Goal: Use online tool/utility: Utilize a website feature to perform a specific function

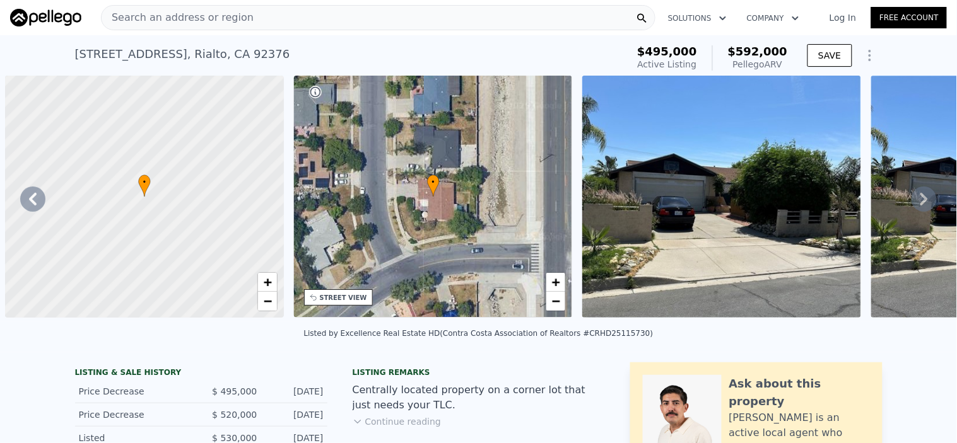
scroll to position [0, 293]
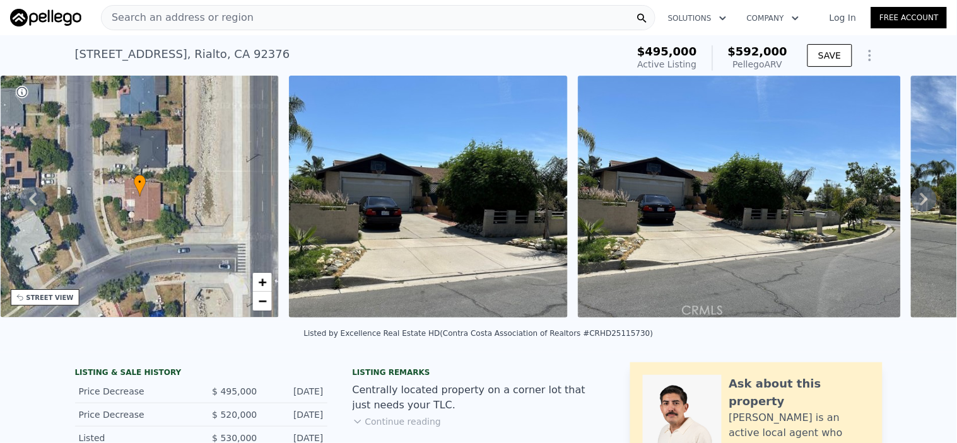
click at [226, 19] on span "Search an address or region" at bounding box center [178, 17] width 152 height 15
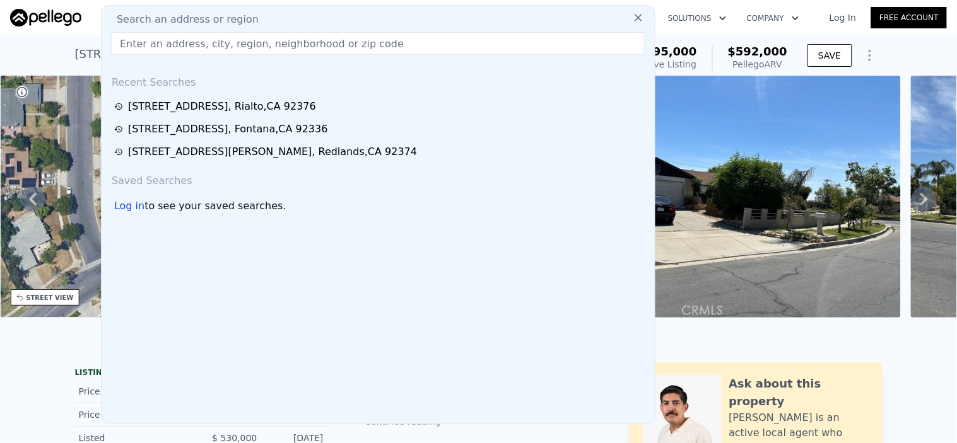
click at [193, 40] on input "text" at bounding box center [378, 43] width 533 height 23
type input "=FILTER(A2:G, (D2:D>=J3)*(D2:D<=J4)* (E2:E>=0.3)*(E2:E<=0.6)"
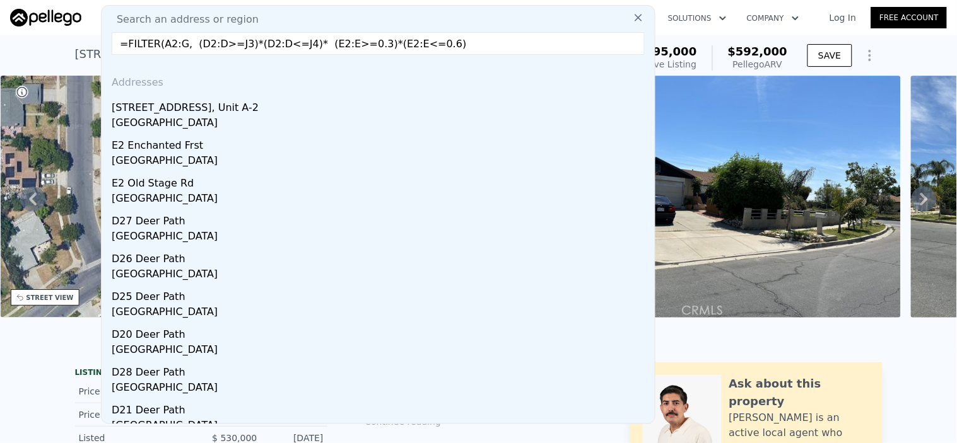
click at [478, 48] on input "=FILTER(A2:G, (D2:D>=J3)*(D2:D<=J4)* (E2:E>=0.3)*(E2:E<=0.6)" at bounding box center [378, 43] width 533 height 23
click at [477, 45] on input "=FILTER(A2:G, (D2:D>=J3)*(D2:D<=J4)* (E2:E>=0.3)*(E2:E<=0.6)" at bounding box center [378, 43] width 533 height 23
click at [481, 45] on input "=FILTER(A2:G, (D2:D>=J3)*(D2:D<=J4)* (E2:E>=0.3)*(E2:E<=0.6)" at bounding box center [378, 43] width 533 height 23
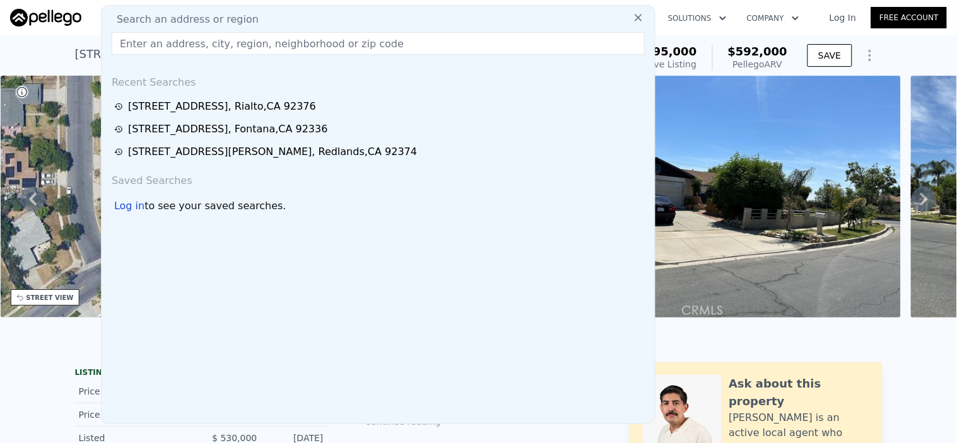
click at [202, 47] on input "text" at bounding box center [378, 43] width 533 height 23
paste input "[STREET_ADDRESS]"
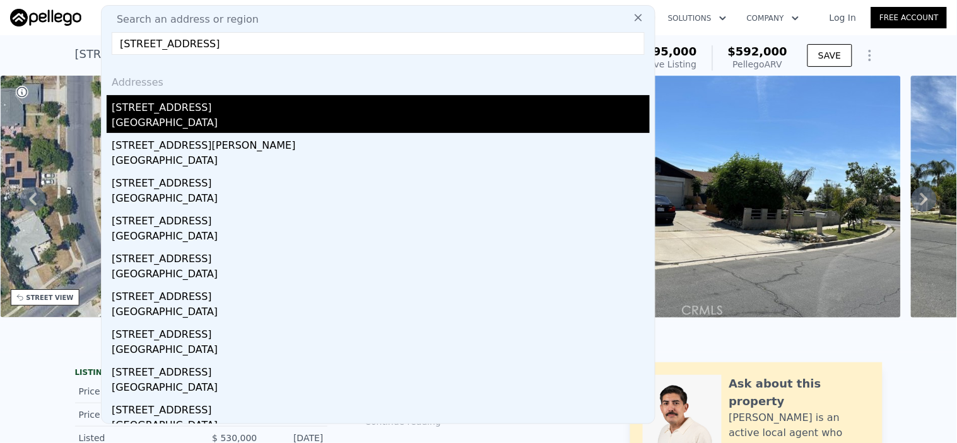
type input "[STREET_ADDRESS]"
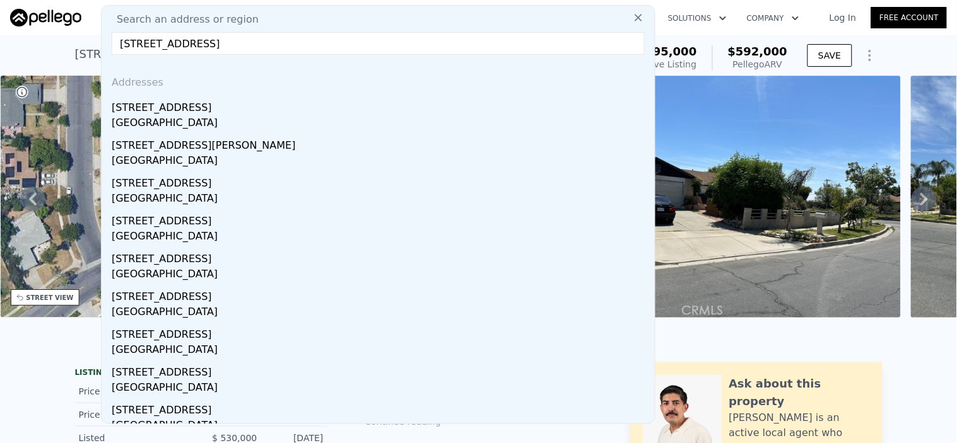
drag, startPoint x: 187, startPoint y: 114, endPoint x: 332, endPoint y: 95, distance: 145.6
click at [187, 114] on div "[STREET_ADDRESS]" at bounding box center [381, 105] width 538 height 20
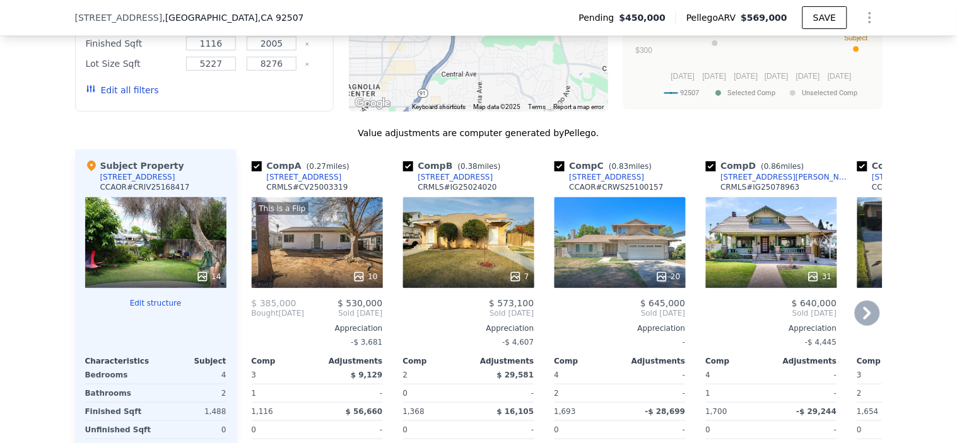
scroll to position [1396, 0]
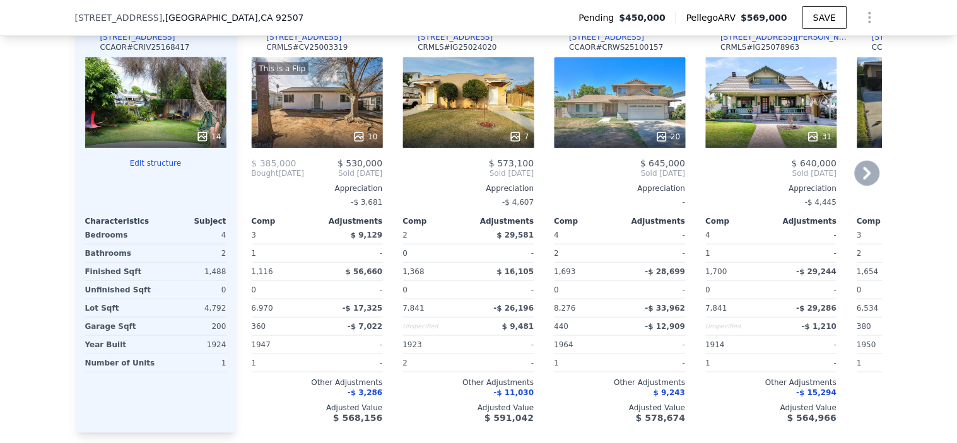
click at [869, 185] on icon at bounding box center [867, 173] width 25 height 25
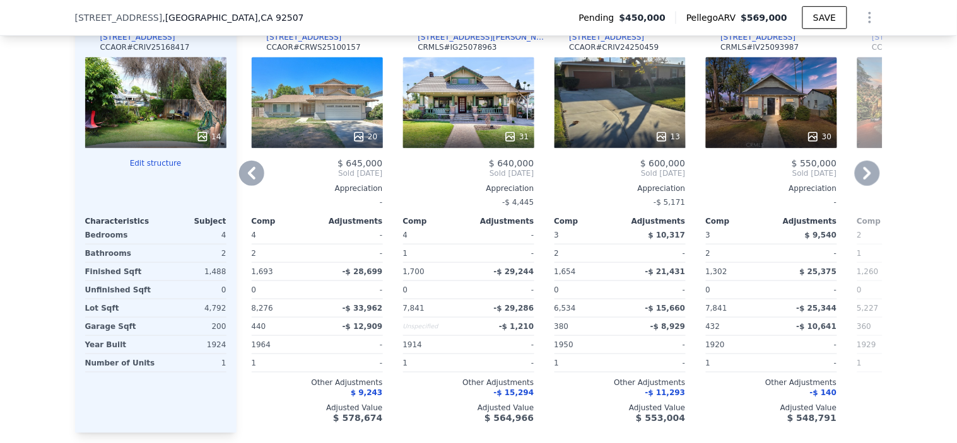
click at [869, 184] on icon at bounding box center [867, 173] width 25 height 25
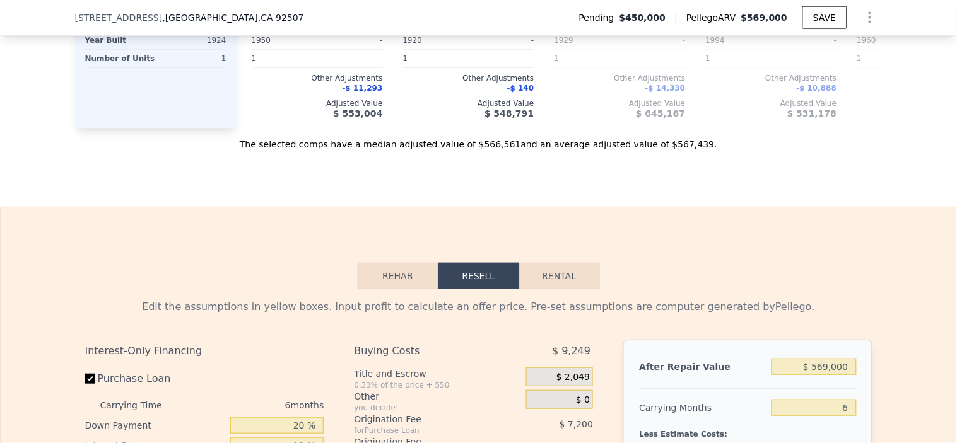
scroll to position [1957, 0]
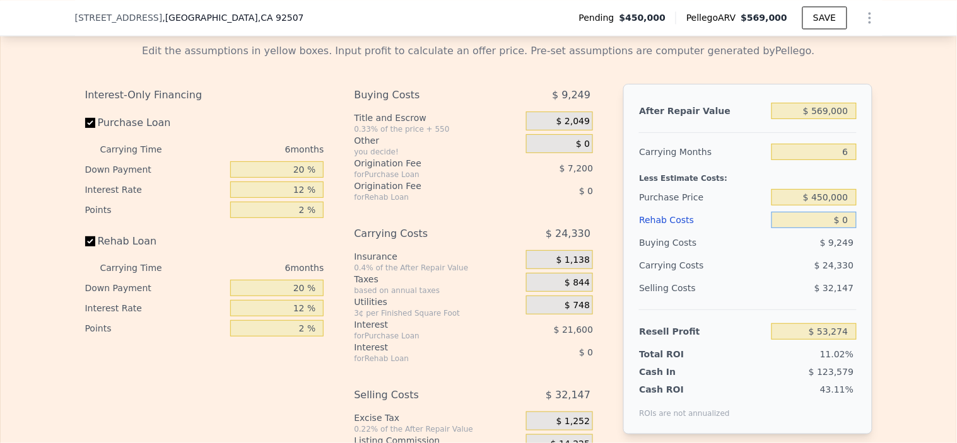
drag, startPoint x: 843, startPoint y: 242, endPoint x: 824, endPoint y: 238, distance: 19.2
click at [824, 228] on input "$ 0" at bounding box center [813, 220] width 85 height 16
type input "$ 5"
type input "$ 53,269"
type input "$ 50"
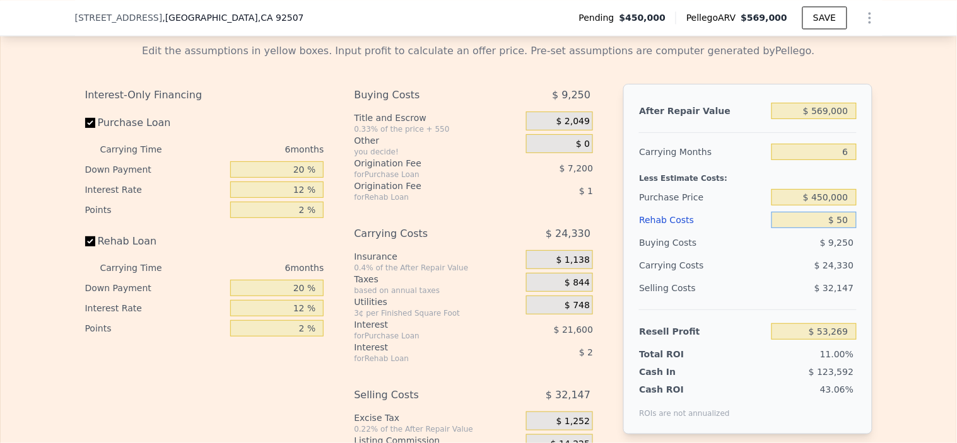
type input "$ 53,223"
type input "$ 5,000"
type input "$ 47,954"
type input "$ 50,000"
type input "$ 74"
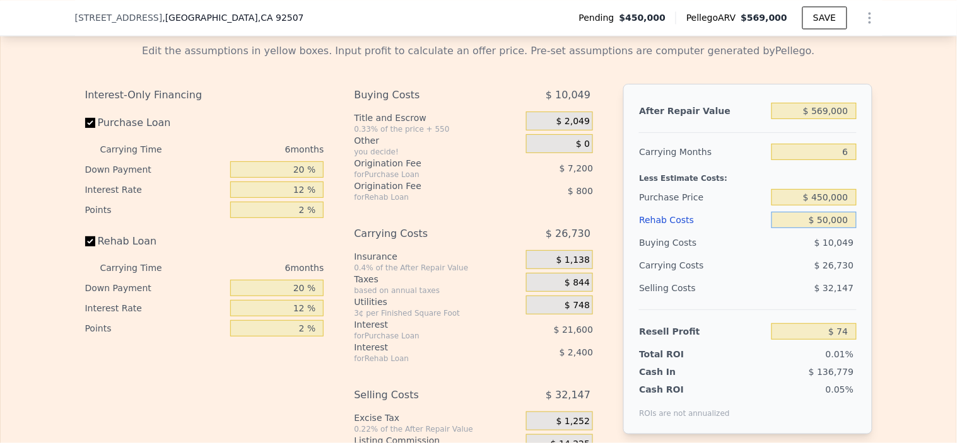
type input "$ 50,000"
drag, startPoint x: 844, startPoint y: 221, endPoint x: 772, endPoint y: 222, distance: 71.9
click at [772, 206] on input "$ 450,000" at bounding box center [813, 197] width 85 height 16
type input "$ 420,000"
click at [806, 228] on input "$ 50,000" at bounding box center [813, 220] width 85 height 16
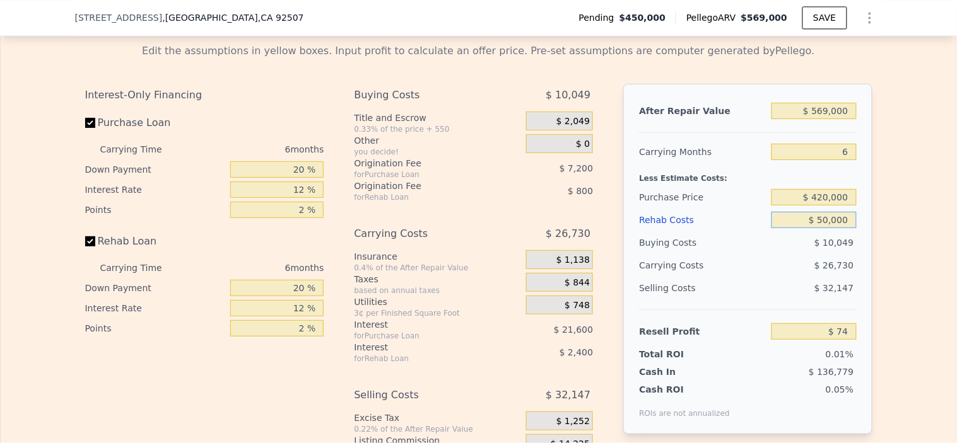
type input "$ 32,094"
drag, startPoint x: 847, startPoint y: 213, endPoint x: 743, endPoint y: 212, distance: 104.1
click at [745, 209] on div "Purchase Price $ 420,000" at bounding box center [747, 197] width 217 height 23
type input "$ 415,000"
click at [787, 228] on input "$ 50,000" at bounding box center [813, 220] width 85 height 16
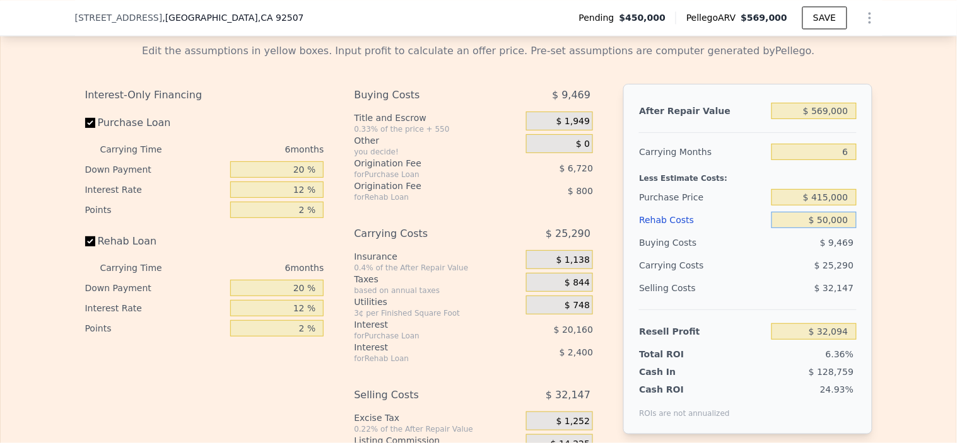
type input "$ 37,431"
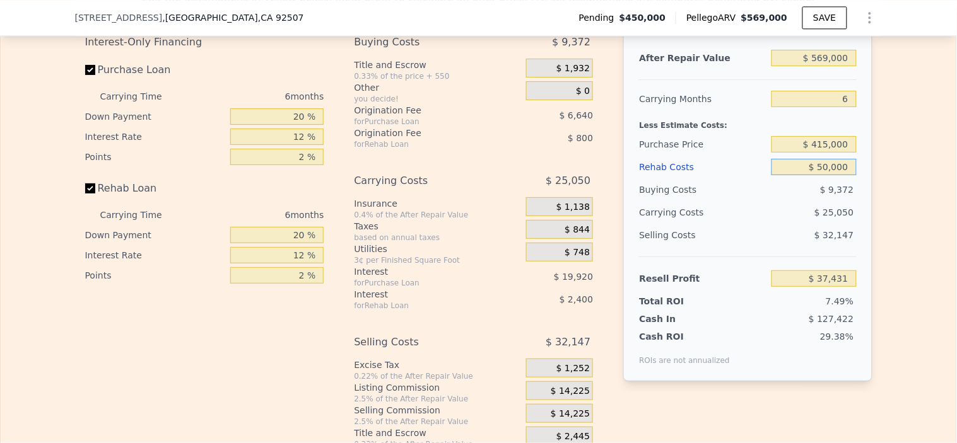
scroll to position [2097, 0]
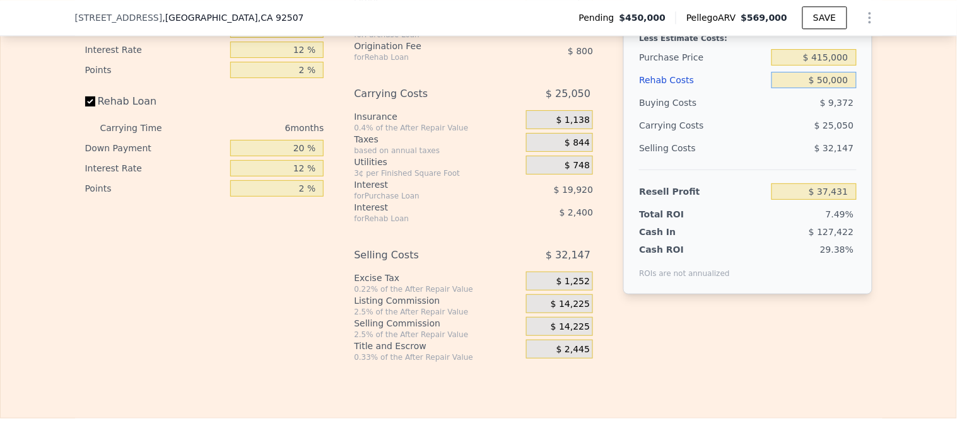
drag, startPoint x: 842, startPoint y: 99, endPoint x: 744, endPoint y: 89, distance: 98.3
click at [756, 90] on div "After Repair Value $ 569,000 Carrying Months 6 Less Estimate Costs: Purchase Pr…" at bounding box center [747, 119] width 249 height 351
type input "$ 60,000"
type input "$ 26,791"
type input "$ 60,000"
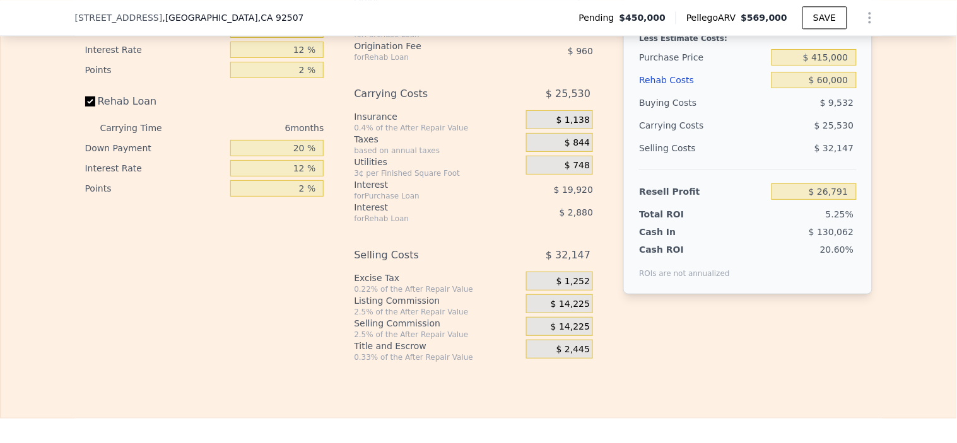
click at [743, 137] on div "$ 25,530" at bounding box center [789, 125] width 133 height 23
drag, startPoint x: 843, startPoint y: 80, endPoint x: 642, endPoint y: 48, distance: 203.8
click at [670, 50] on div "After Repair Value $ 569,000 Carrying Months 6 Less Estimate Costs: Purchase Pr…" at bounding box center [747, 119] width 249 height 351
type input "$ 405,000"
click at [791, 88] on input "$ 60,000" at bounding box center [813, 80] width 85 height 16
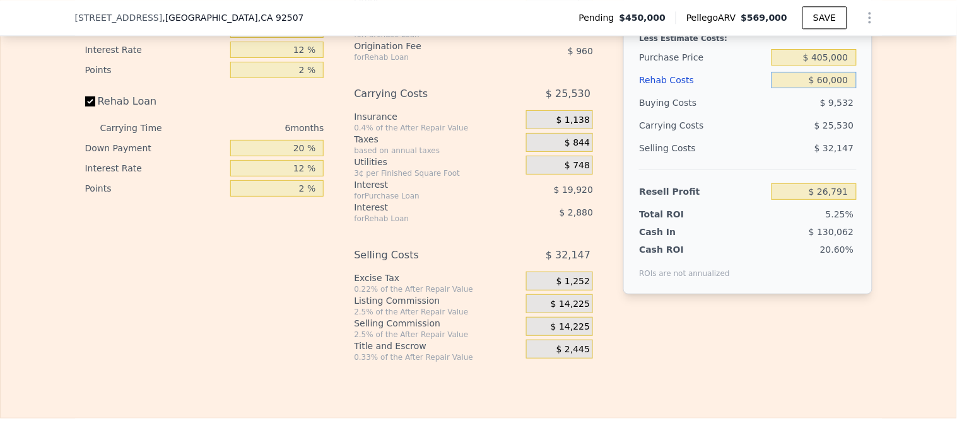
type input "$ 37,464"
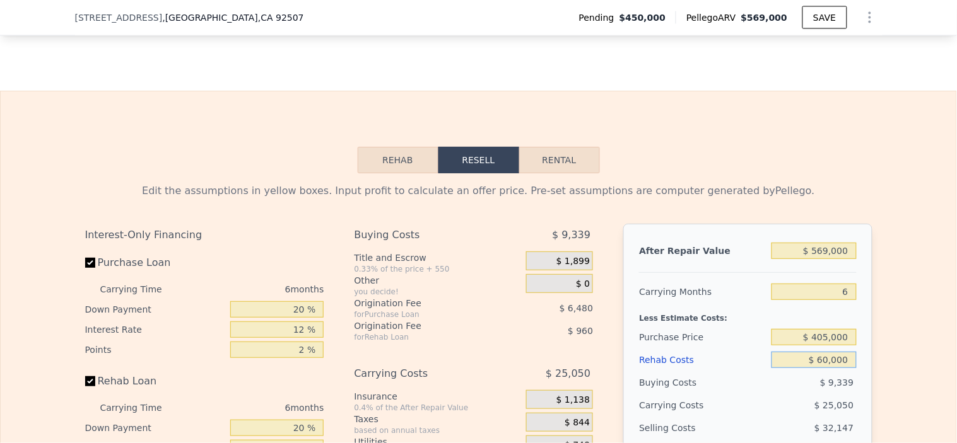
scroll to position [1957, 0]
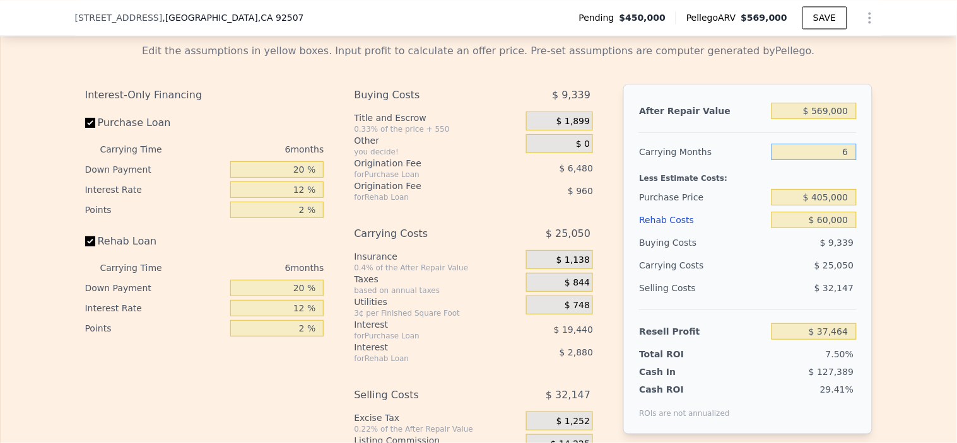
drag, startPoint x: 834, startPoint y: 180, endPoint x: 894, endPoint y: 180, distance: 59.9
click at [893, 182] on div "Edit the assumptions in yellow boxes. Input profit to calculate an offer price.…" at bounding box center [479, 267] width 956 height 469
type input "3"
type input "$ 49,989"
click at [726, 163] on div "Carrying Months" at bounding box center [702, 152] width 127 height 23
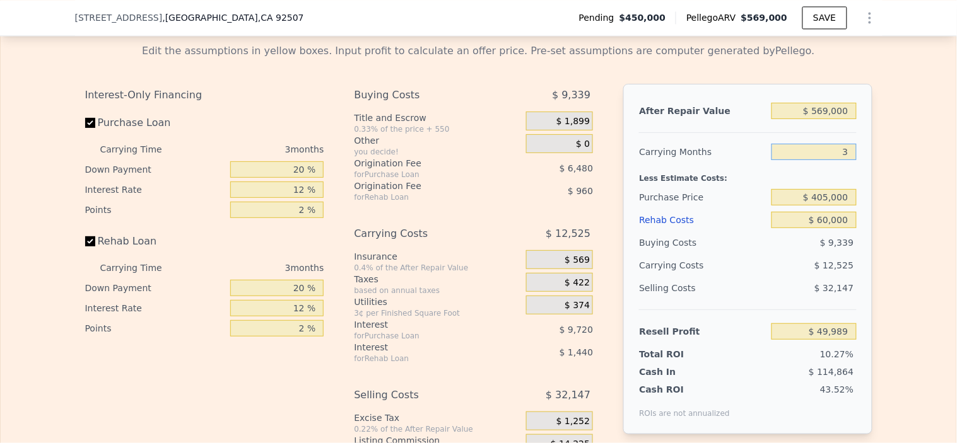
drag, startPoint x: 815, startPoint y: 177, endPoint x: 902, endPoint y: 179, distance: 87.1
click at [899, 179] on div "Edit the assumptions in yellow boxes. Input profit to calculate an offer price.…" at bounding box center [479, 267] width 956 height 469
type input "5"
type input "$ 41,640"
type input "5"
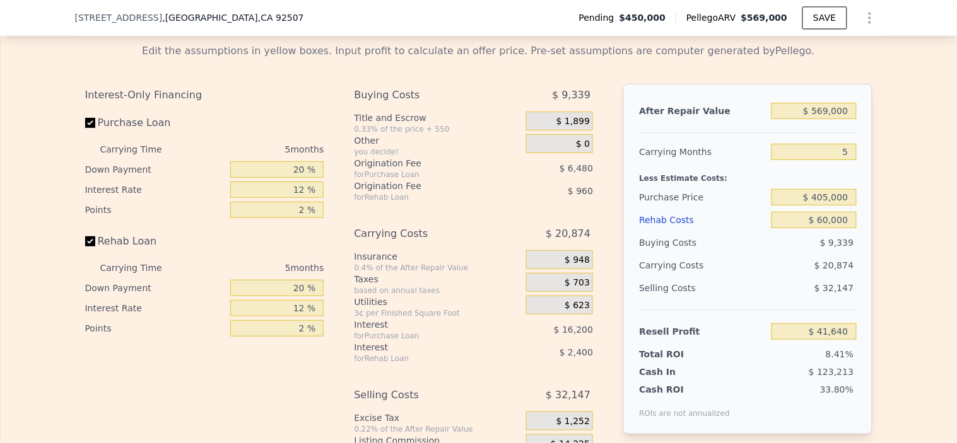
click at [742, 186] on div "Less Estimate Costs:" at bounding box center [747, 174] width 217 height 23
drag, startPoint x: 812, startPoint y: 133, endPoint x: 956, endPoint y: 138, distance: 143.9
click at [956, 138] on div "Search an address or region Solutions Company Open main menu Log In Free Accoun…" at bounding box center [478, 221] width 957 height 443
type input "$ 57,500"
type input "-$ 494,272"
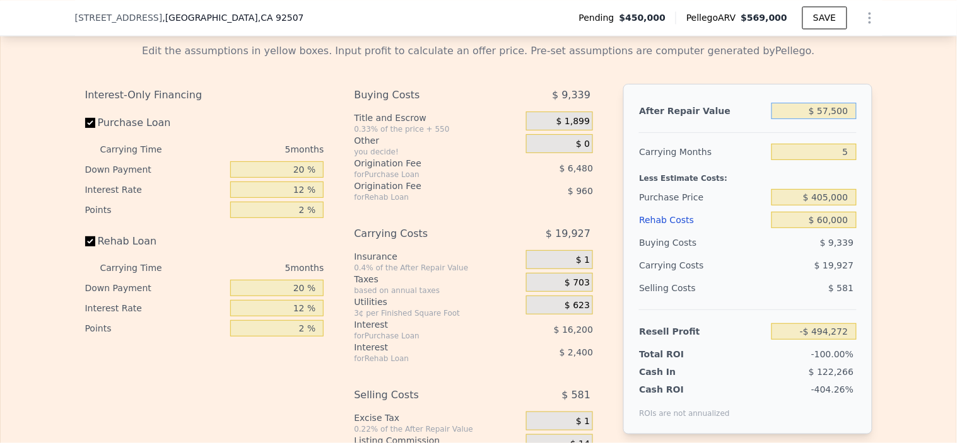
type input "$ 575,000"
type input "$ 47,297"
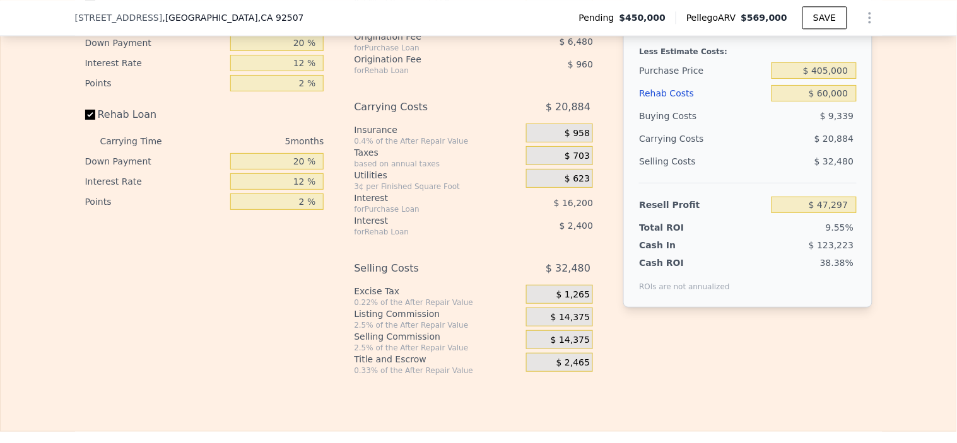
scroll to position [2237, 0]
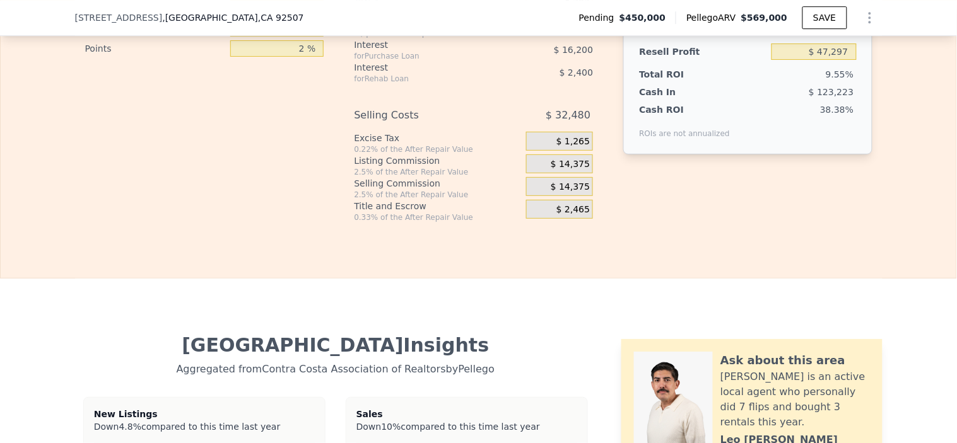
type input "$ 575,000"
click at [556, 170] on span "$ 14,375" at bounding box center [570, 164] width 39 height 11
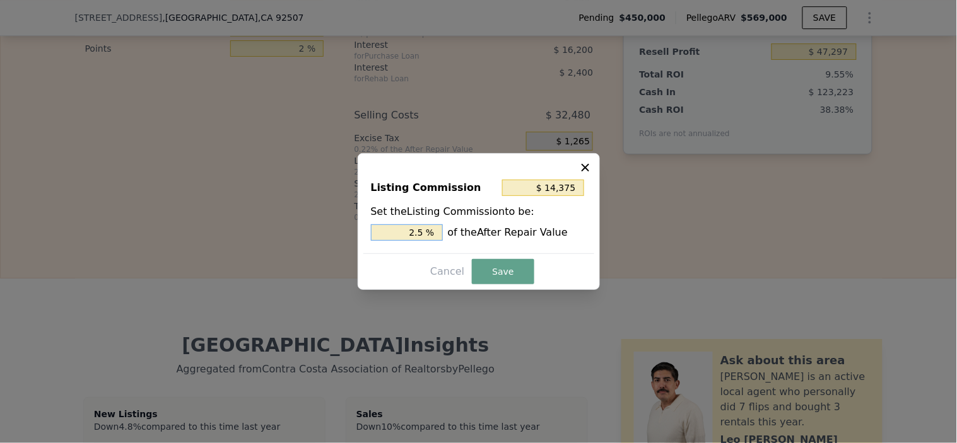
drag, startPoint x: 408, startPoint y: 228, endPoint x: 595, endPoint y: 235, distance: 187.4
click at [584, 235] on div "2.5 % of the After Repair Value" at bounding box center [479, 233] width 216 height 16
type input "$ 5,750"
type input "1 %"
click at [512, 267] on button "Save" at bounding box center [503, 271] width 62 height 25
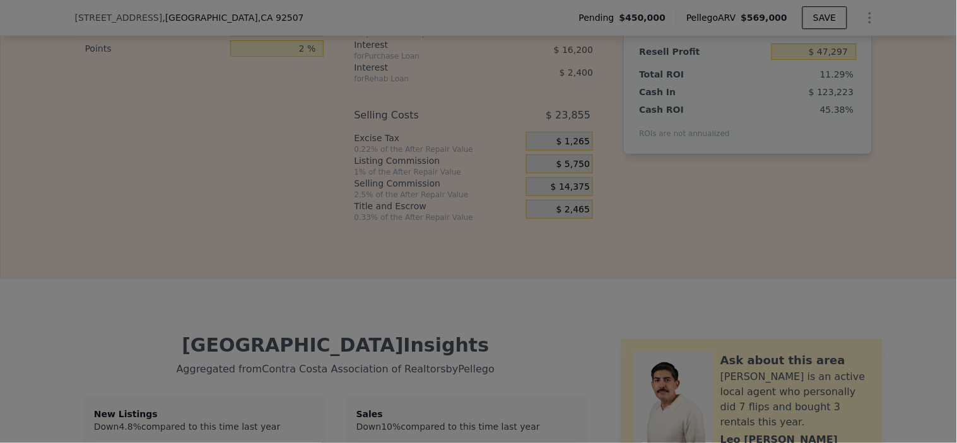
type input "$ 55,922"
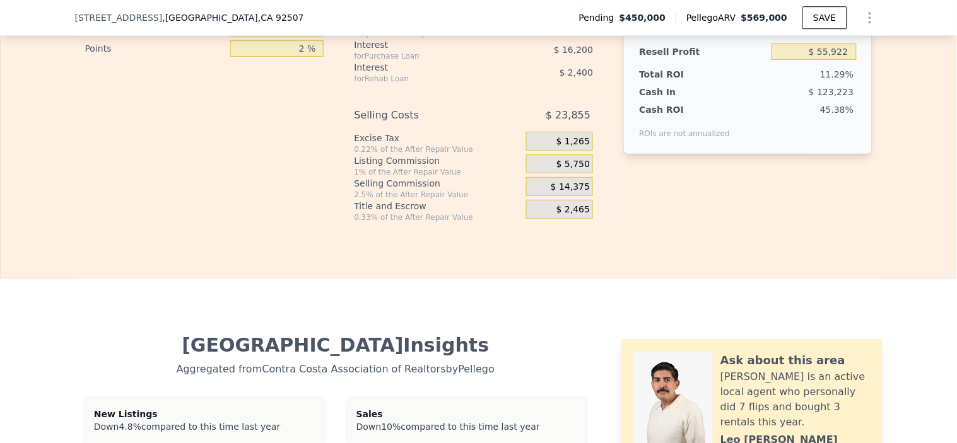
drag, startPoint x: 550, startPoint y: 204, endPoint x: 495, endPoint y: 208, distance: 55.7
click at [508, 200] on div "Selling Commission 2.5% of the After Repair Value $ 14,375" at bounding box center [473, 188] width 239 height 23
click at [564, 193] on span "$ 14,375" at bounding box center [570, 187] width 39 height 11
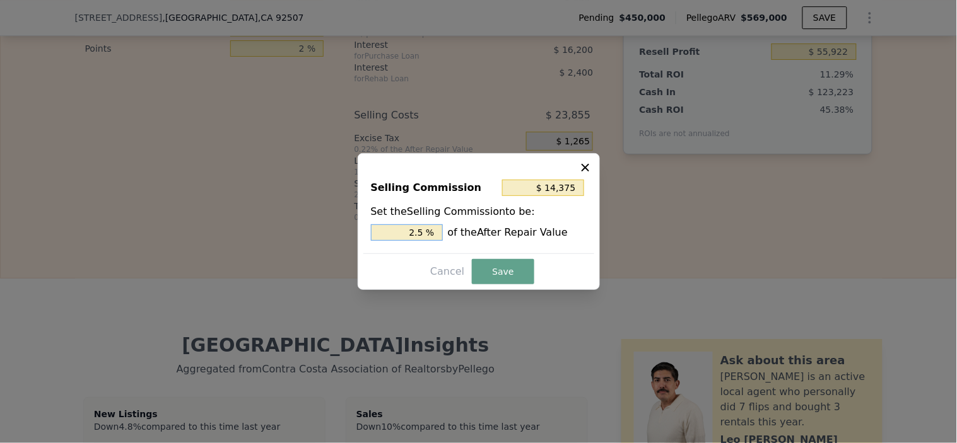
drag, startPoint x: 404, startPoint y: 231, endPoint x: 534, endPoint y: 230, distance: 129.9
click at [529, 231] on div "2.5 % of the After Repair Value" at bounding box center [479, 233] width 216 height 16
type input "$ 11,500"
type input "2 %"
drag, startPoint x: 488, startPoint y: 266, endPoint x: 550, endPoint y: 269, distance: 61.9
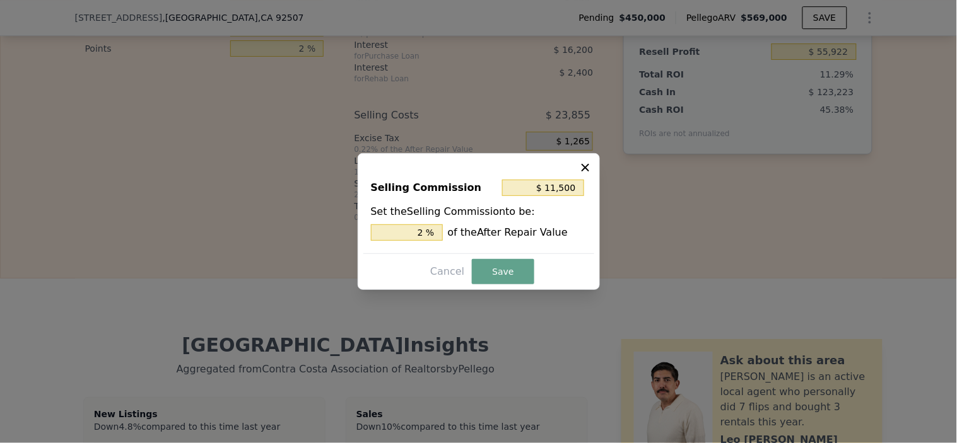
click at [489, 267] on button "Save" at bounding box center [503, 271] width 62 height 25
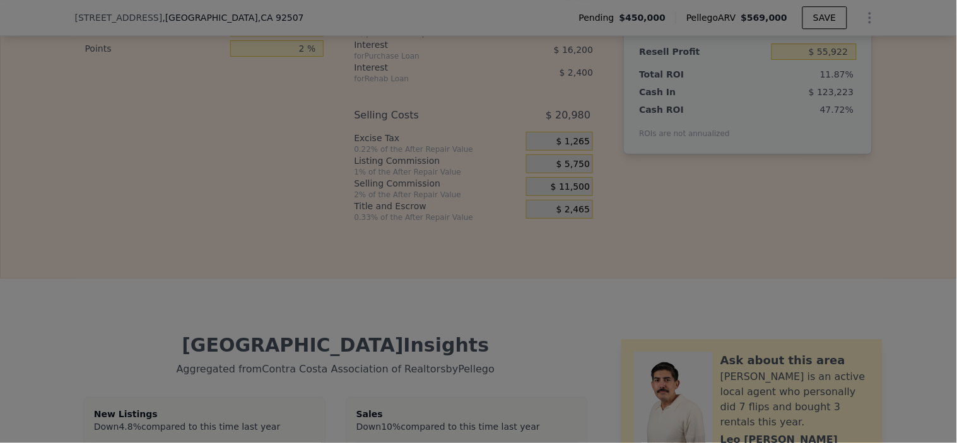
type input "$ 58,797"
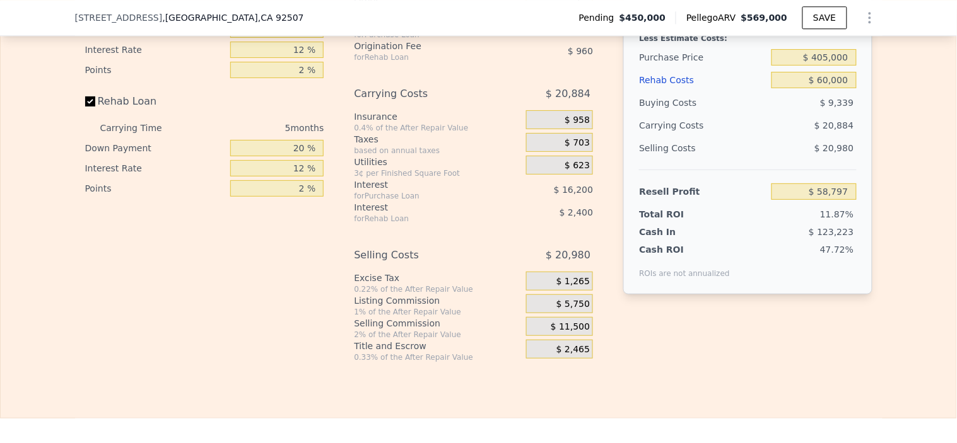
scroll to position [1957, 0]
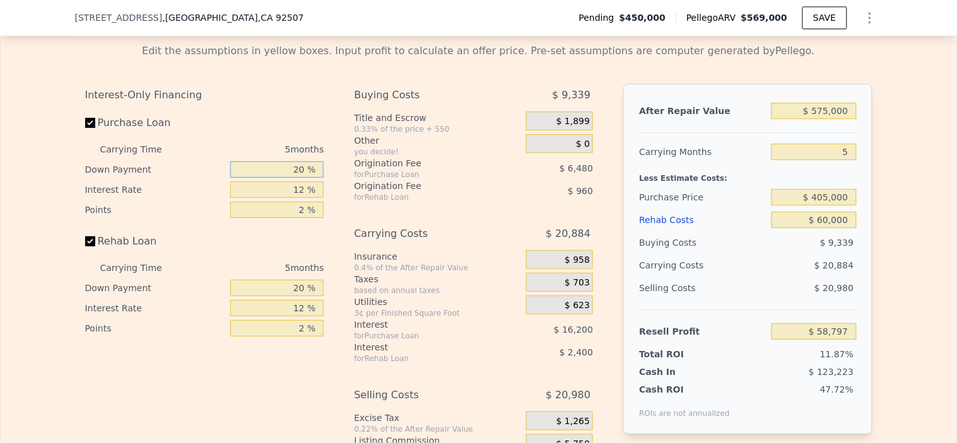
drag, startPoint x: 281, startPoint y: 189, endPoint x: 439, endPoint y: 194, distance: 158.4
click at [431, 194] on div "Interest-Only Financing Purchase Loan Carrying Time 5 months Down Payment 20 % …" at bounding box center [478, 293] width 787 height 419
type input "10 %"
type input "$ 569,000"
type input "6"
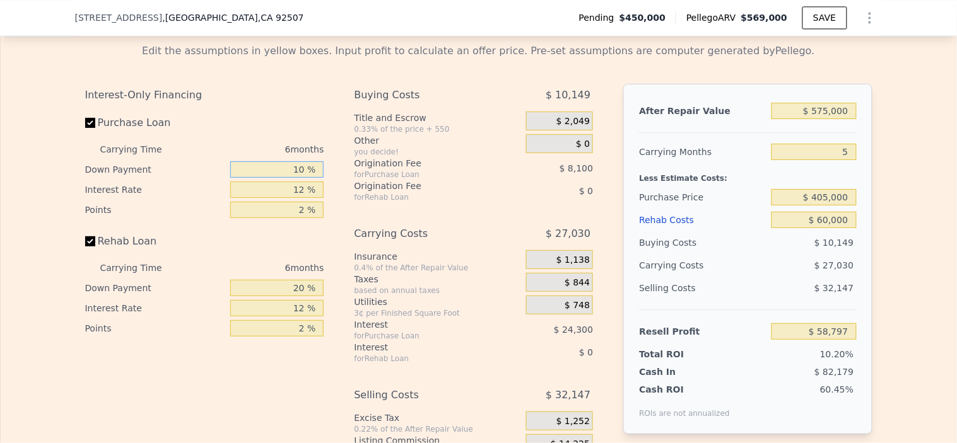
type input "$ 0"
type input "$ 49,674"
type input "1 %"
type input "$ 46,434"
type input "20 %"
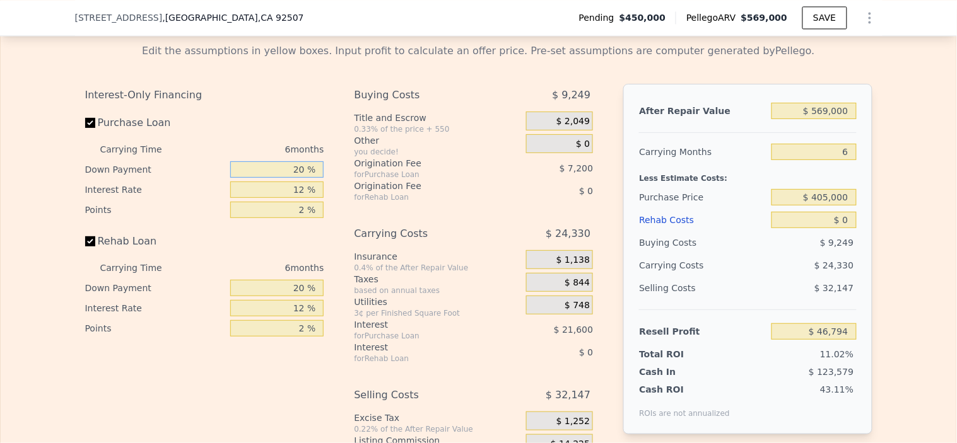
type input "$ 53,274"
drag, startPoint x: 291, startPoint y: 189, endPoint x: 364, endPoint y: 202, distance: 74.2
click at [358, 202] on div "Interest-Only Financing Purchase Loan Carrying Time 6 months Down Payment 20 % …" at bounding box center [478, 293] width 787 height 419
type input "10 %"
type input "$ 49,674"
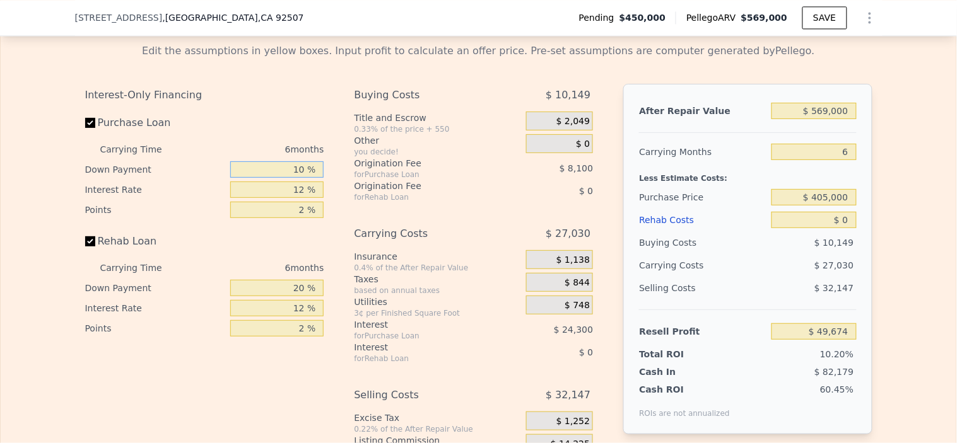
type input "10 %"
drag, startPoint x: 279, startPoint y: 210, endPoint x: 363, endPoint y: 215, distance: 84.0
click at [360, 216] on div "Interest-Only Financing Purchase Loan Carrying Time 6 months Down Payment 10 % …" at bounding box center [478, 293] width 787 height 419
type input "10 %"
type input "$ 53,724"
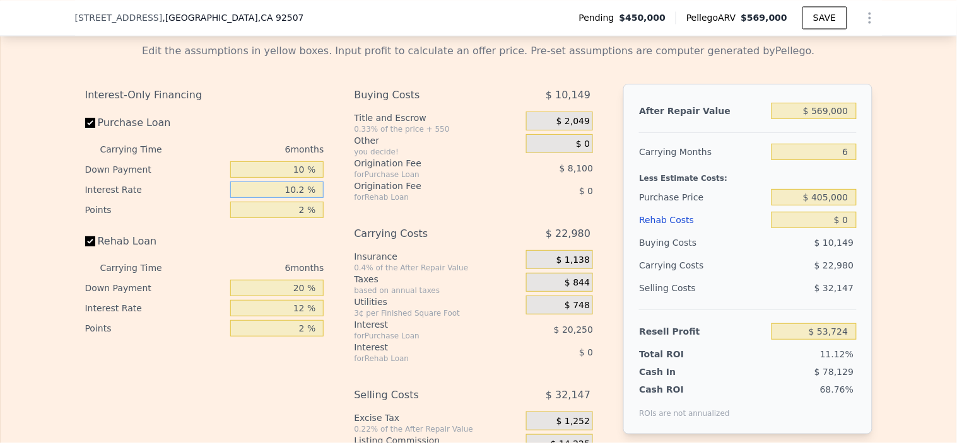
type input "10.25 %"
type input "$ 53,220"
type input "10.25 %"
click at [209, 253] on label "Rehab Loan" at bounding box center [155, 241] width 141 height 23
click at [95, 247] on input "Rehab Loan" at bounding box center [90, 242] width 10 height 10
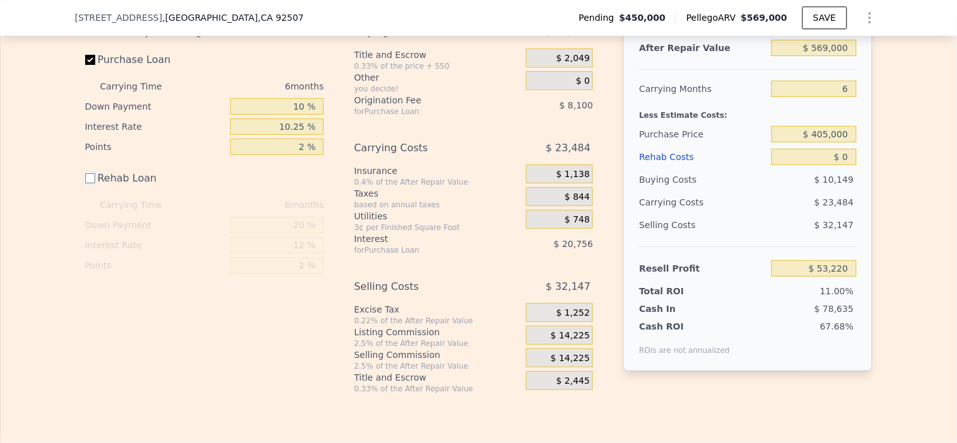
scroll to position [2027, 0]
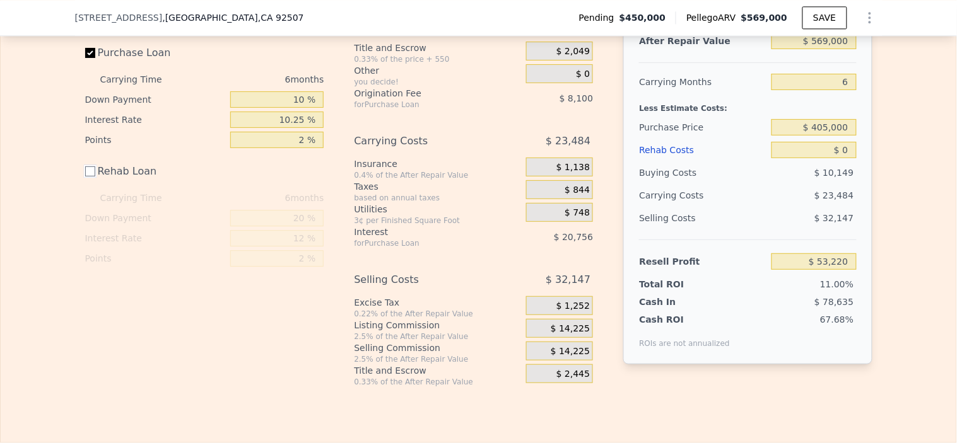
click at [85, 177] on input "Rehab Loan" at bounding box center [90, 172] width 10 height 10
checkbox input "true"
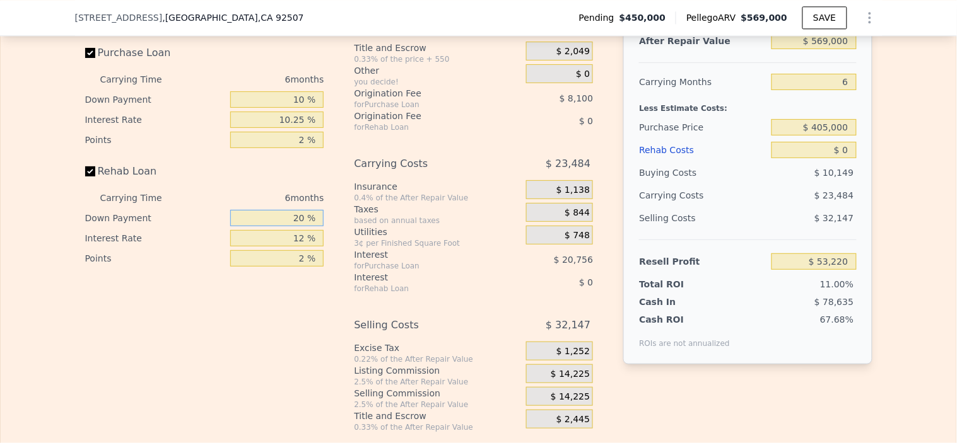
drag, startPoint x: 279, startPoint y: 245, endPoint x: 372, endPoint y: 244, distance: 93.4
click at [362, 244] on div "Interest-Only Financing Purchase Loan Carrying Time 6 months Down Payment 10 % …" at bounding box center [478, 223] width 787 height 419
type input "10 %"
click at [261, 247] on input "12 %" at bounding box center [276, 238] width 93 height 16
drag, startPoint x: 274, startPoint y: 263, endPoint x: 448, endPoint y: 276, distance: 174.6
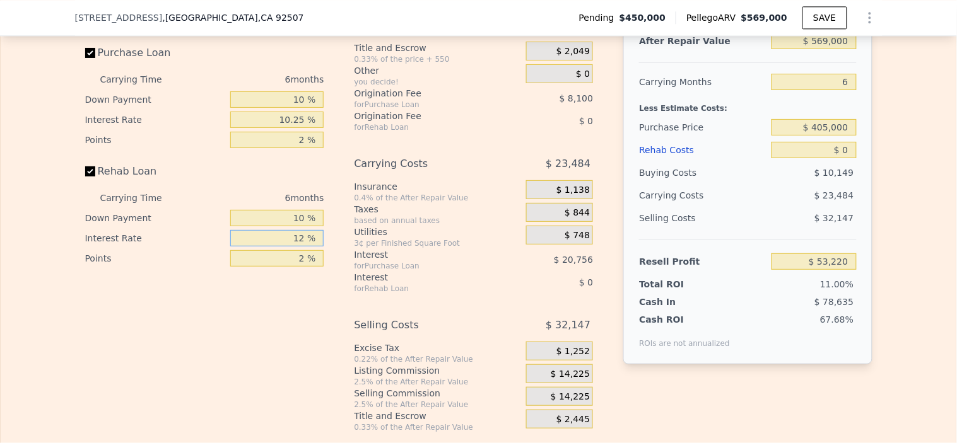
click at [448, 276] on div "Interest-Only Financing Purchase Loan Carrying Time 6 months Down Payment 10 % …" at bounding box center [478, 223] width 787 height 419
type input "10.25 %"
click at [284, 267] on input "2 %" at bounding box center [276, 258] width 93 height 16
click at [287, 320] on div "Interest-Only Financing Purchase Loan Carrying Time 6 months Down Payment 10 % …" at bounding box center [209, 223] width 249 height 419
drag, startPoint x: 289, startPoint y: 283, endPoint x: 363, endPoint y: 284, distance: 74.4
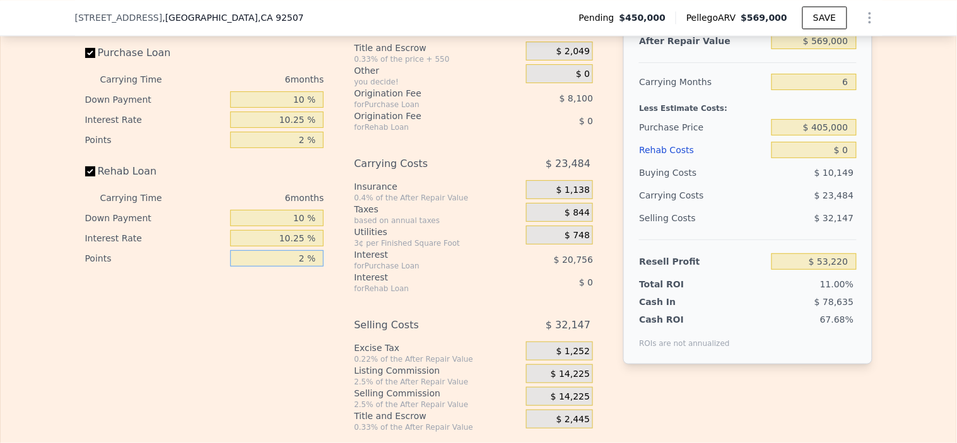
click at [344, 284] on div "Interest-Only Financing Purchase Loan Carrying Time 6 months Down Payment 10 % …" at bounding box center [478, 223] width 787 height 419
type input "0 %"
click at [307, 307] on div "Interest-Only Financing Purchase Loan Carrying Time 6 months Down Payment 10 % …" at bounding box center [209, 223] width 249 height 419
click at [266, 247] on input "10.25 %" at bounding box center [276, 238] width 93 height 16
click at [265, 226] on input "10 %" at bounding box center [276, 218] width 93 height 16
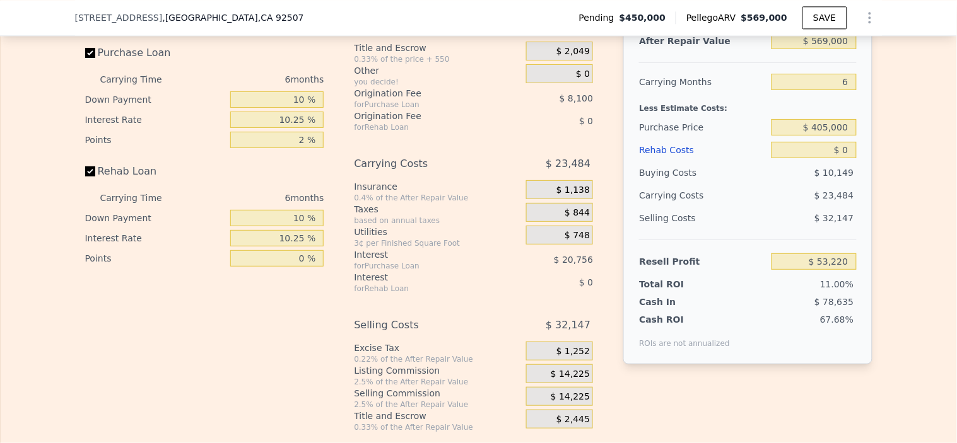
click at [374, 226] on div "based on annual taxes" at bounding box center [437, 221] width 167 height 10
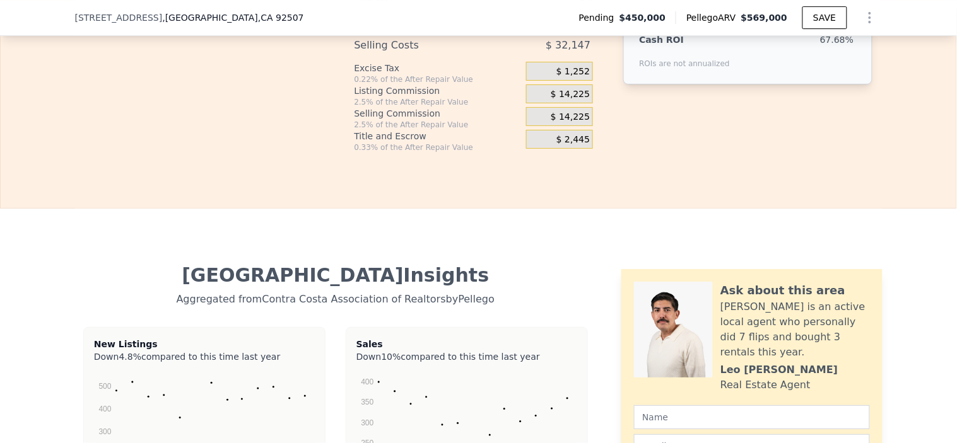
scroll to position [2237, 0]
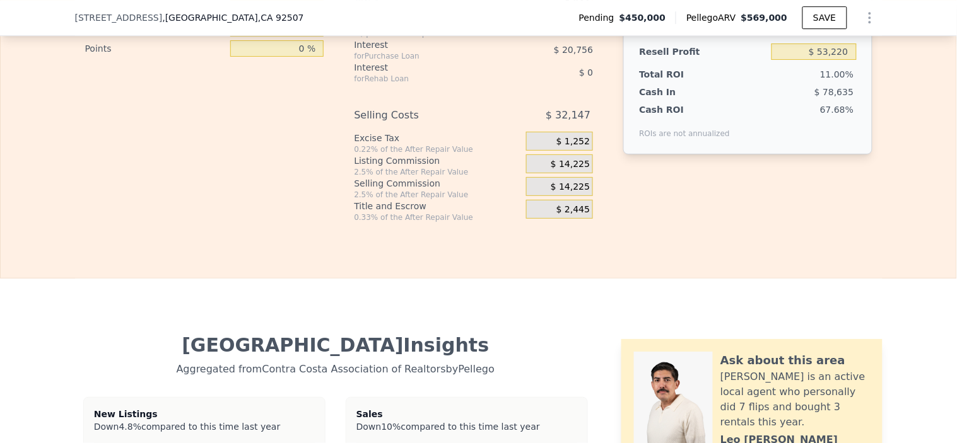
click at [566, 170] on span "$ 14,225" at bounding box center [570, 164] width 39 height 11
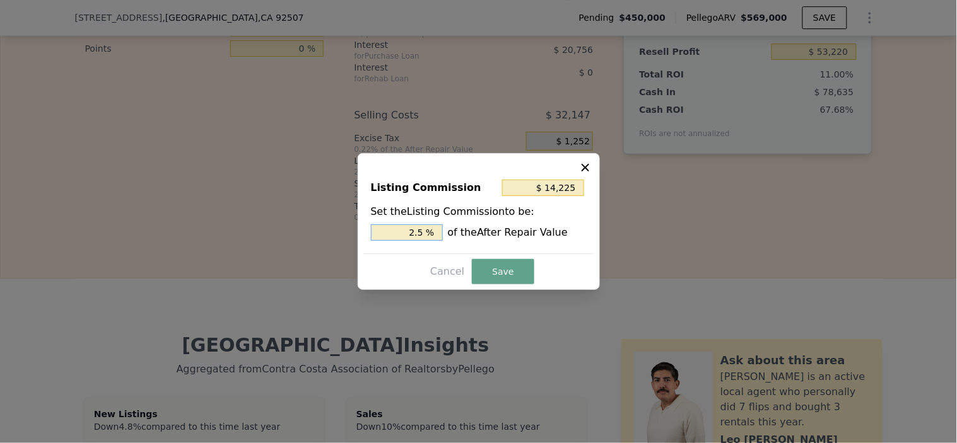
drag, startPoint x: 402, startPoint y: 226, endPoint x: 499, endPoint y: 232, distance: 96.7
click at [488, 232] on div "2.5 % of the After Repair Value" at bounding box center [479, 233] width 216 height 16
type input "$ 5,690"
type input "1 %"
click at [506, 273] on button "Save" at bounding box center [503, 271] width 62 height 25
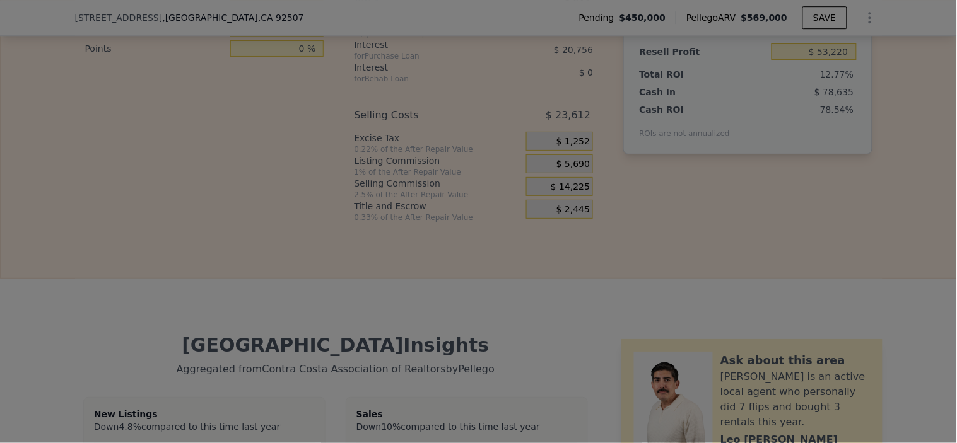
type input "$ 61,755"
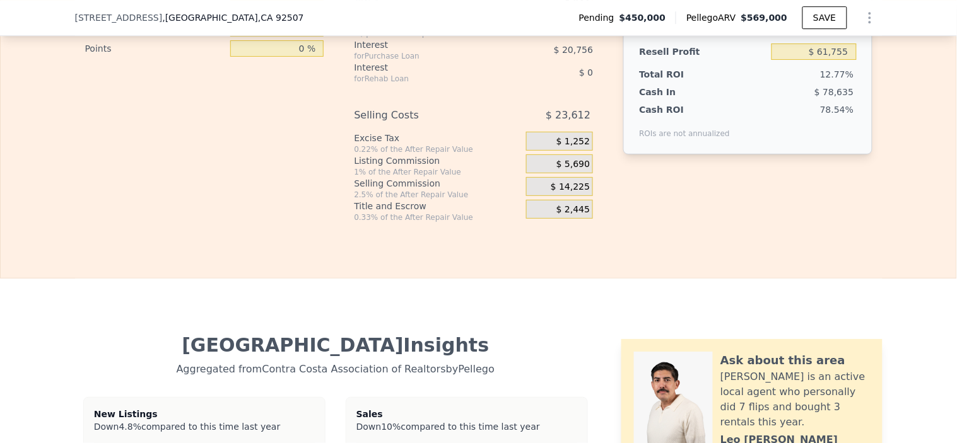
click at [551, 196] on div "$ 14,225" at bounding box center [559, 186] width 67 height 19
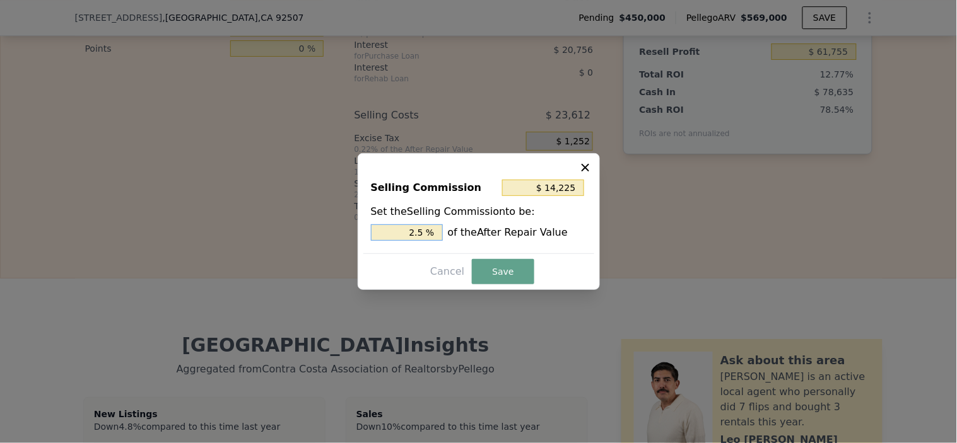
drag, startPoint x: 419, startPoint y: 234, endPoint x: 542, endPoint y: 231, distance: 123.7
click at [513, 232] on div "2.5 % of the After Repair Value" at bounding box center [479, 233] width 216 height 16
type input "$ 11,380"
type input "2 %"
click at [489, 266] on button "Save" at bounding box center [503, 271] width 62 height 25
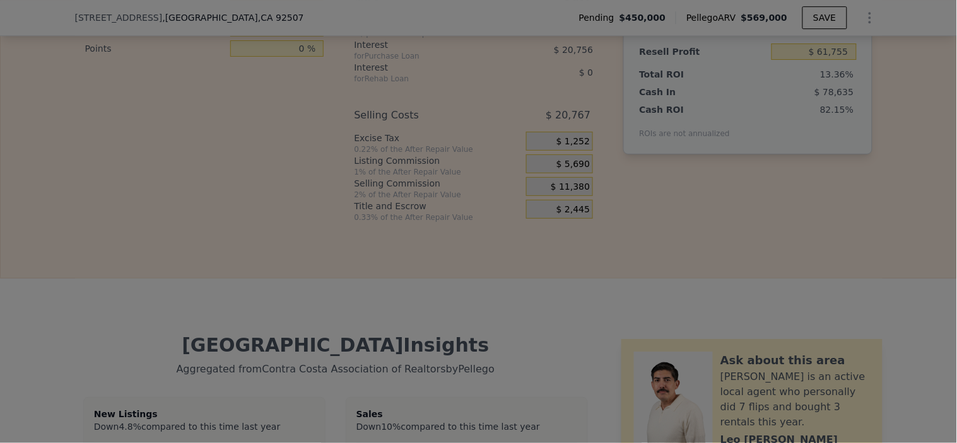
type input "$ 64,600"
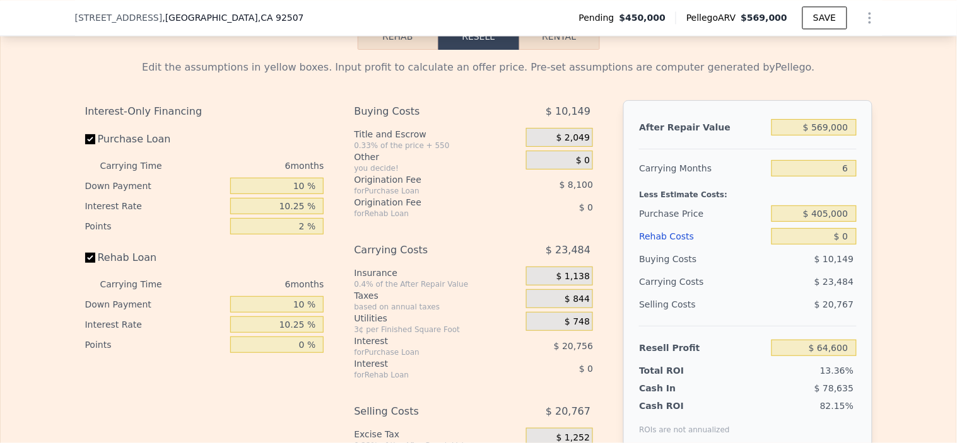
scroll to position [2027, 0]
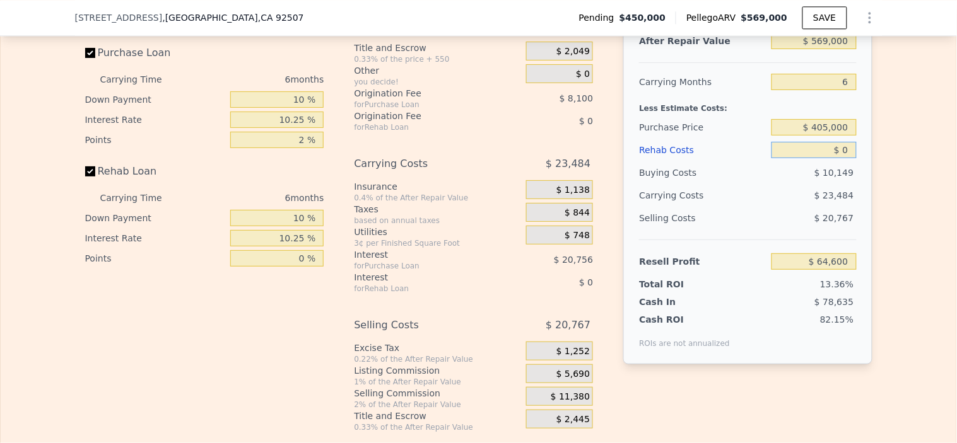
drag, startPoint x: 836, startPoint y: 177, endPoint x: 956, endPoint y: 185, distance: 120.8
click at [950, 179] on div "Search an address or region Solutions Company Open main menu Log In Free Accoun…" at bounding box center [478, 221] width 957 height 443
type input "$ 05"
type input "$ 64,595"
type input "$ 0"
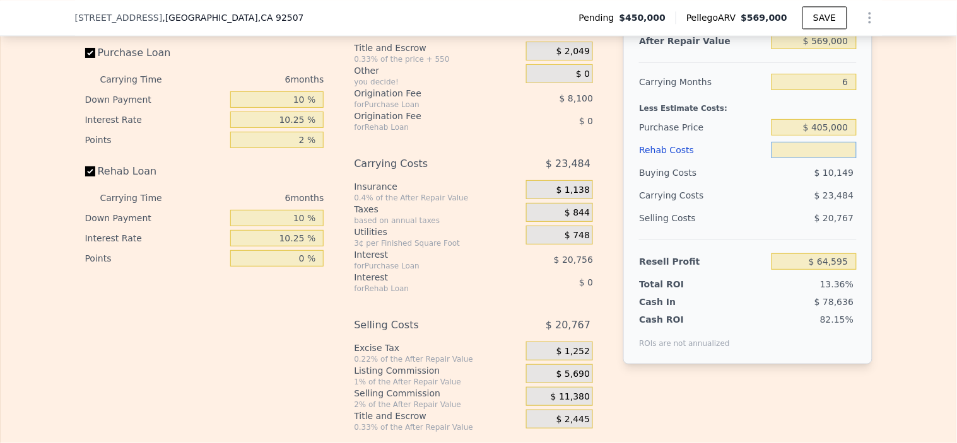
type input "$ 0"
type input "$ 64,600"
type input "$ 600"
type input "$ 63,970"
type input "$ 60,000"
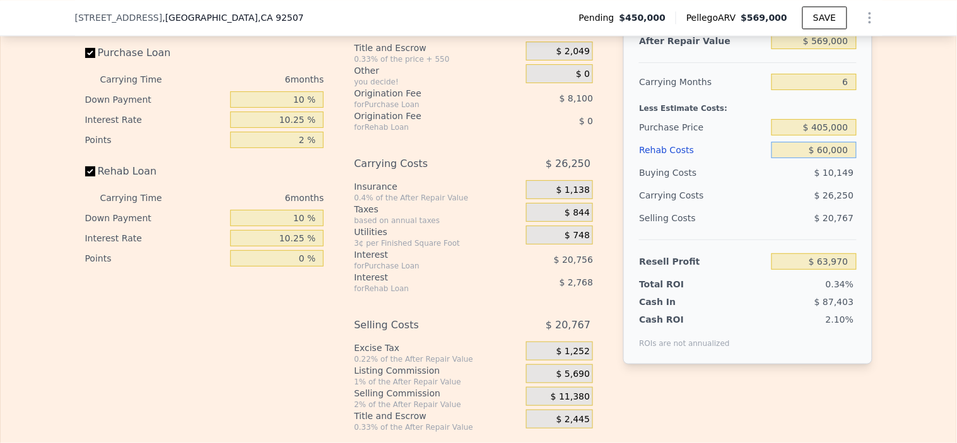
type input "$ 1,834"
type input "$ 60,000"
click at [741, 184] on div "Buying Costs" at bounding box center [702, 172] width 127 height 23
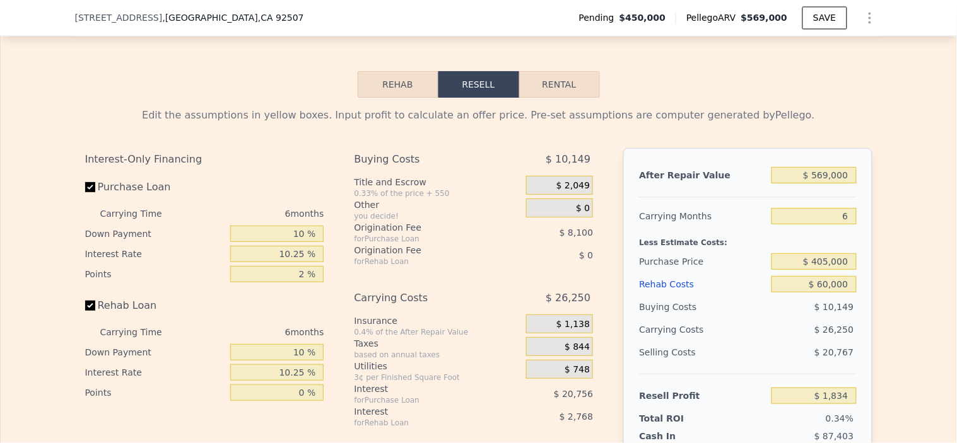
scroll to position [1887, 0]
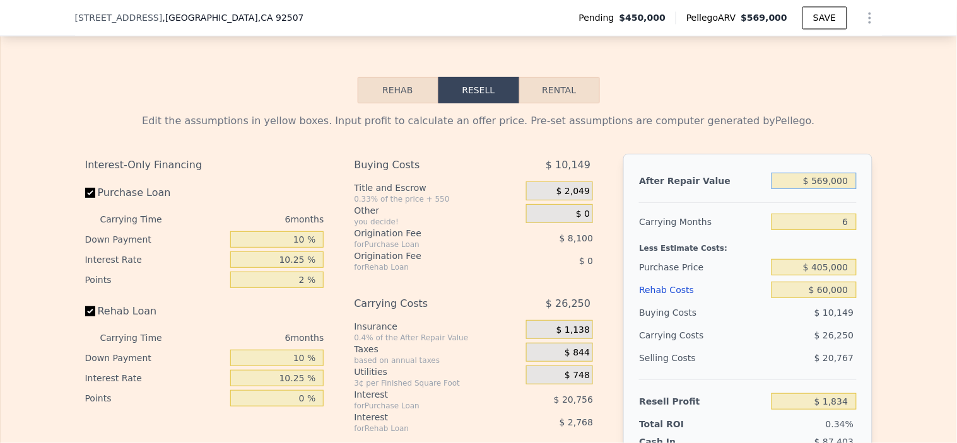
drag, startPoint x: 811, startPoint y: 204, endPoint x: 956, endPoint y: 215, distance: 146.1
click at [956, 215] on div "Search an address or region Solutions Company Open main menu Log In Free Accoun…" at bounding box center [478, 221] width 957 height 443
type input "$ 5"
type input "-$ 545,806"
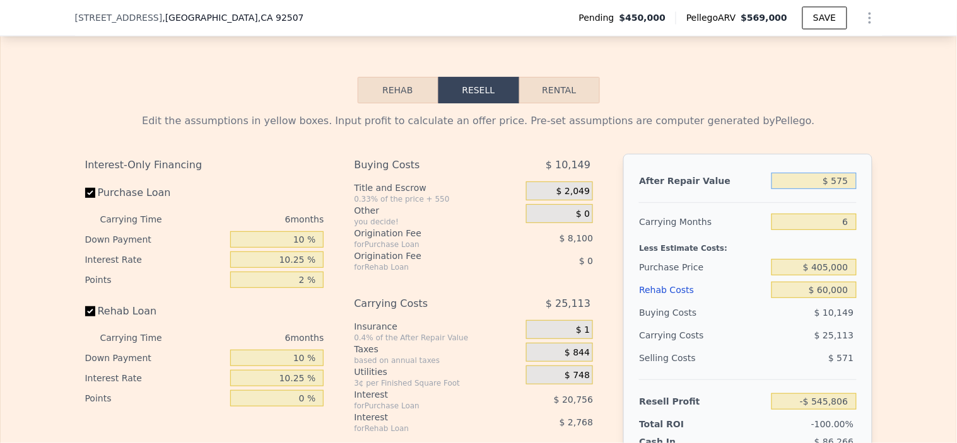
type input "$ 5,755"
type input "-$ 540,273"
type input "$ 575,005"
type input "$ 7,614"
type input "$ 57,500"
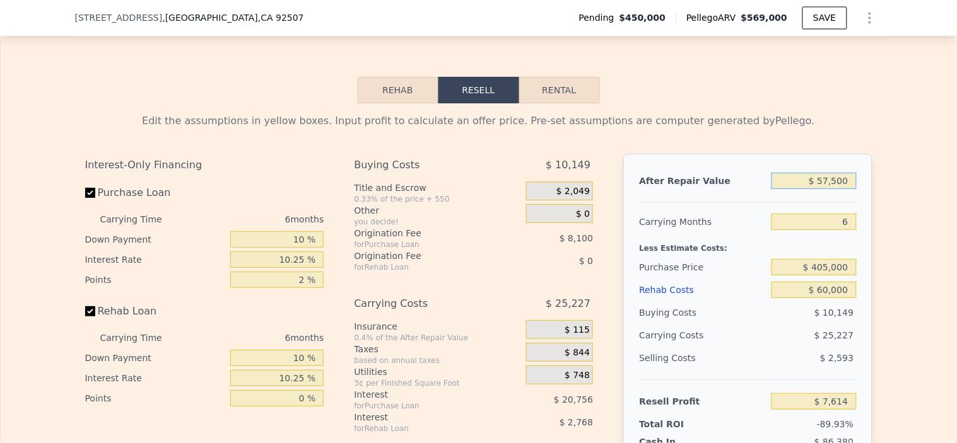
type input "-$ 490,469"
type input "$ 575,000"
type input "$ 7,609"
type input "$ 575,000"
click at [727, 229] on div "After Repair Value $ 575,000 Carrying Months 6 Less Estimate Costs: Purchase Pr…" at bounding box center [747, 329] width 249 height 351
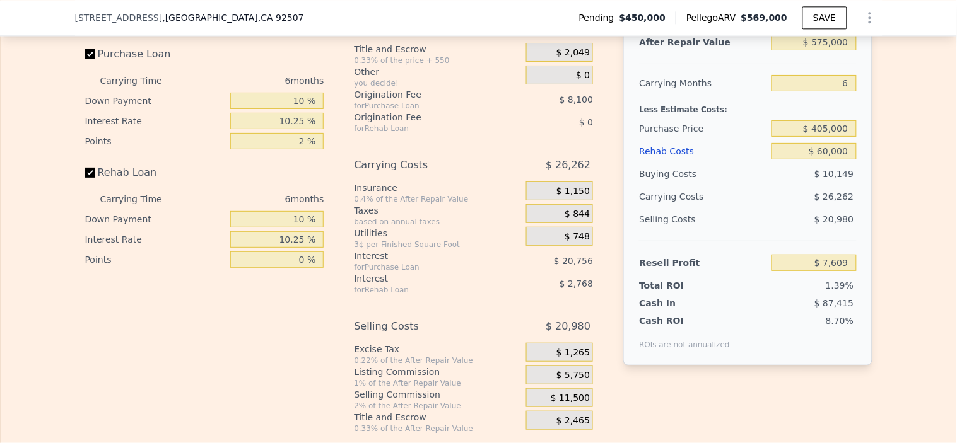
scroll to position [2027, 0]
click at [800, 158] on input "$ 60,000" at bounding box center [813, 150] width 85 height 16
click at [789, 207] on div "$ 26,262" at bounding box center [789, 195] width 133 height 23
drag, startPoint x: 827, startPoint y: 106, endPoint x: 956, endPoint y: 120, distance: 130.0
click at [935, 117] on div "Edit the assumptions in yellow boxes. Input profit to calculate an offer price.…" at bounding box center [479, 197] width 956 height 469
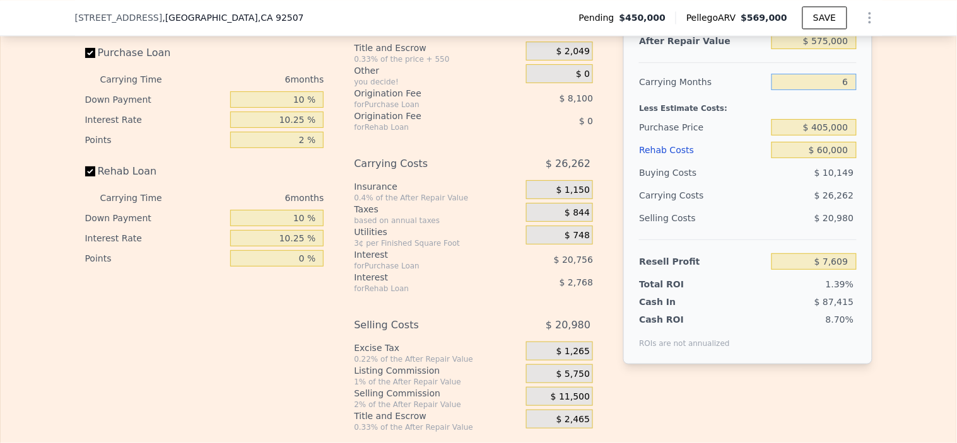
type input "5"
type input "$ 11,987"
type input "5"
click at [729, 184] on div "Buying Costs" at bounding box center [702, 172] width 127 height 23
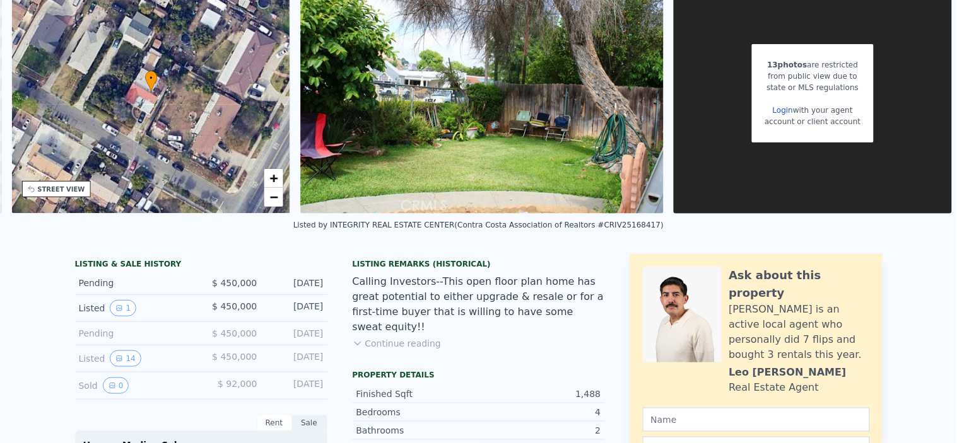
scroll to position [0, 0]
